Goal: Navigation & Orientation: Find specific page/section

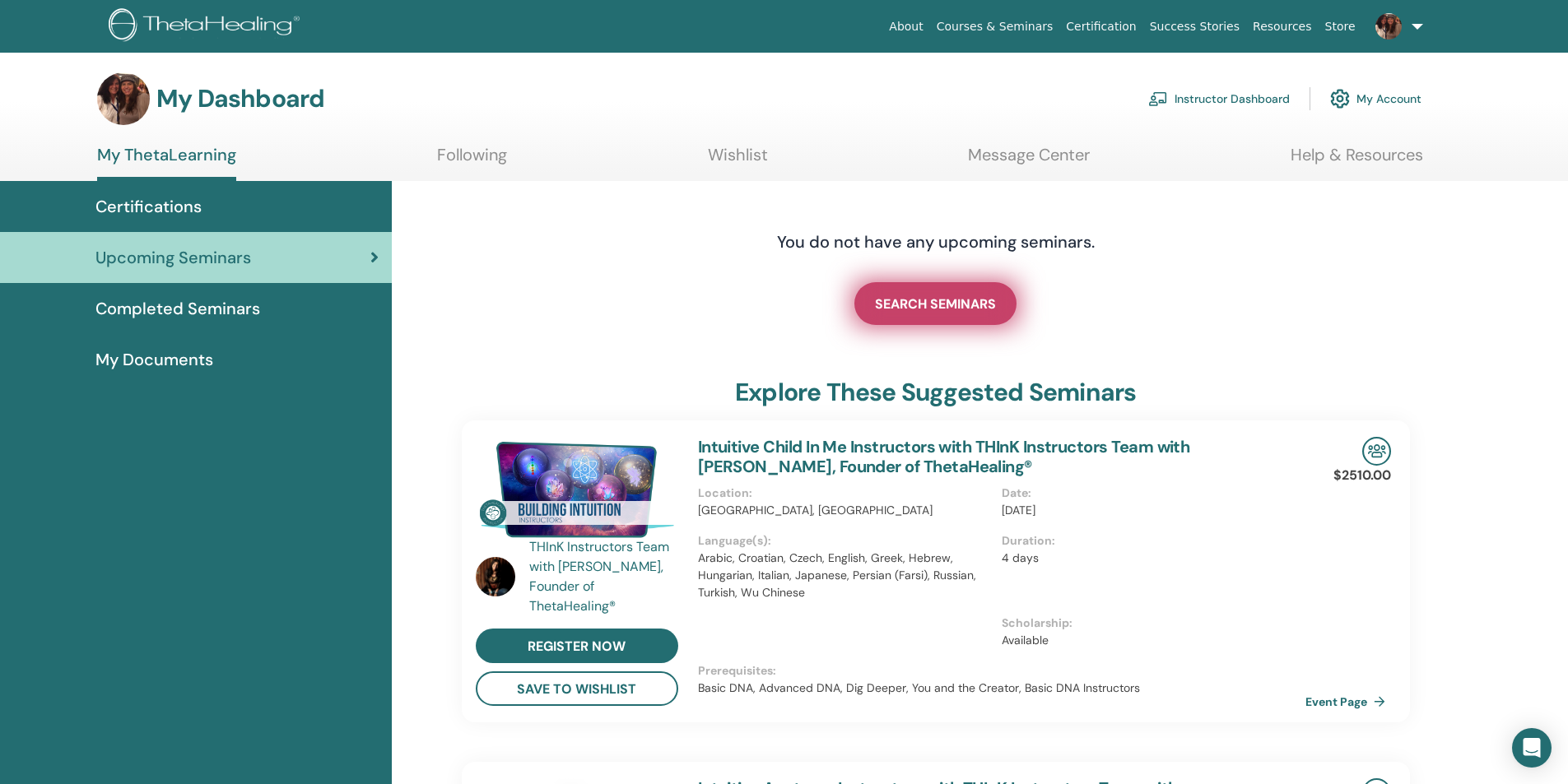
click at [991, 300] on span "SEARCH SEMINARS" at bounding box center [936, 304] width 121 height 17
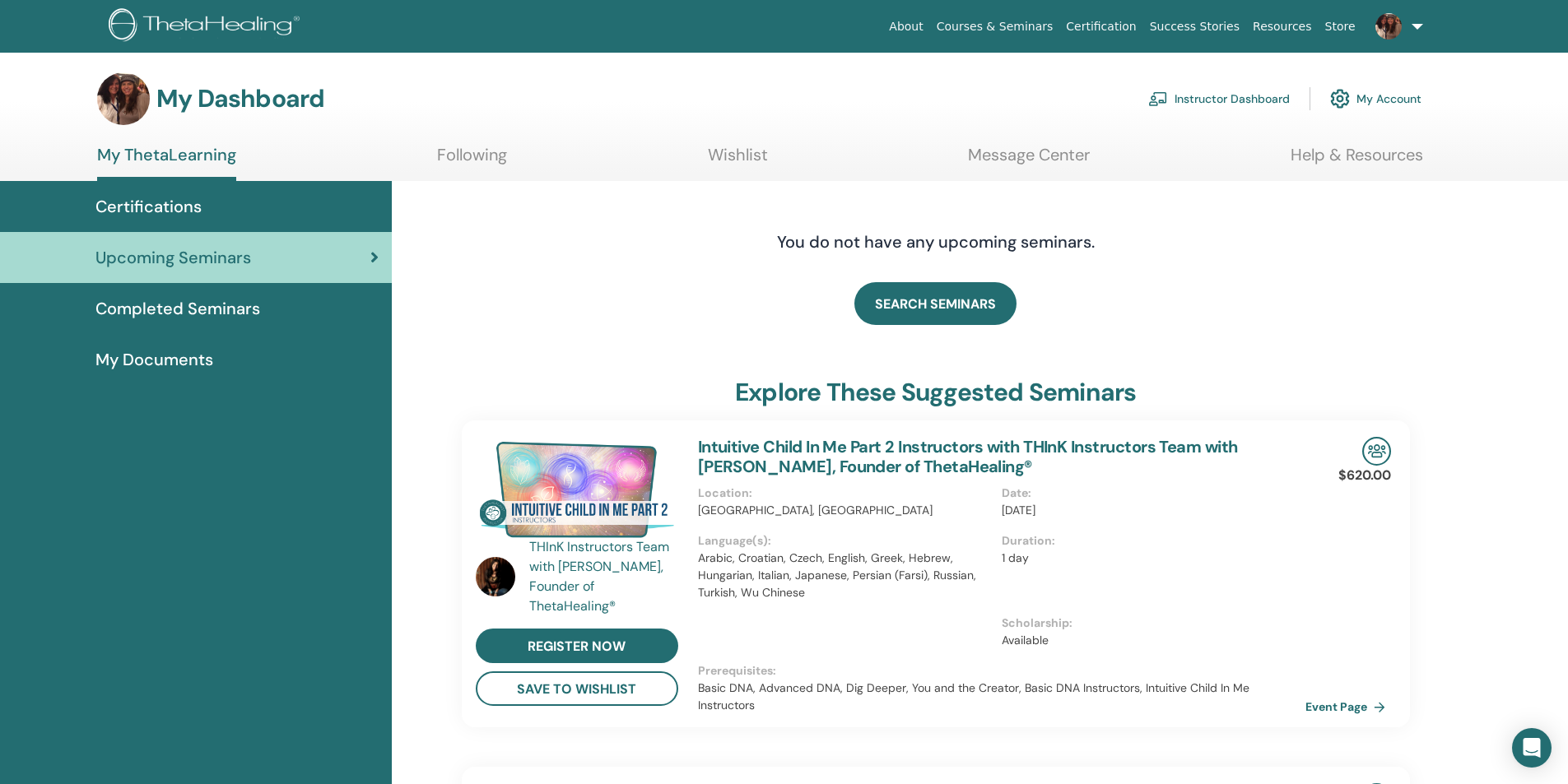
click at [176, 203] on span "Certifications" at bounding box center [149, 206] width 107 height 24
click at [1271, 100] on link "Instructor Dashboard" at bounding box center [1219, 98] width 142 height 36
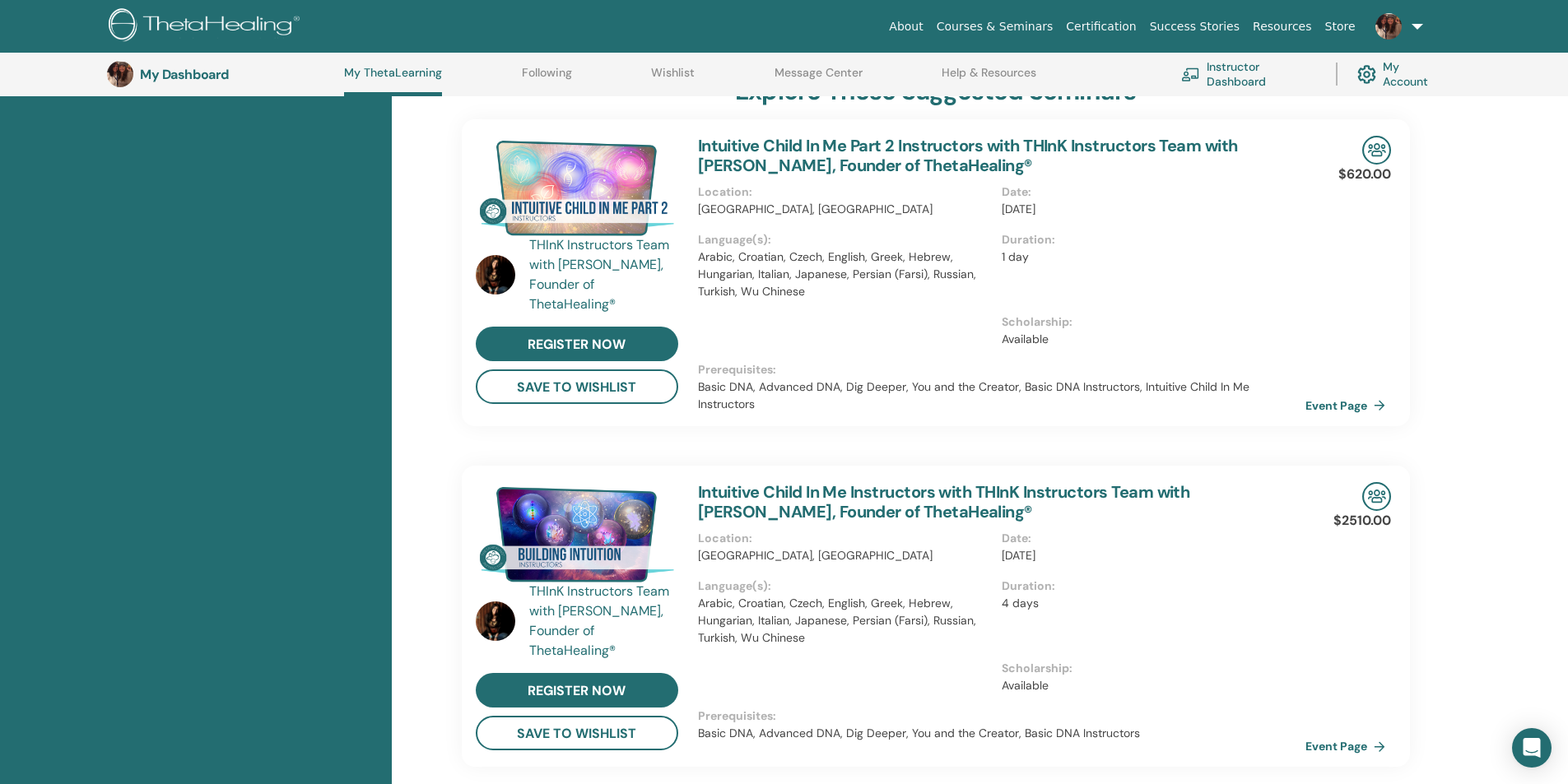
scroll to position [373, 0]
